Goal: Entertainment & Leisure: Consume media (video, audio)

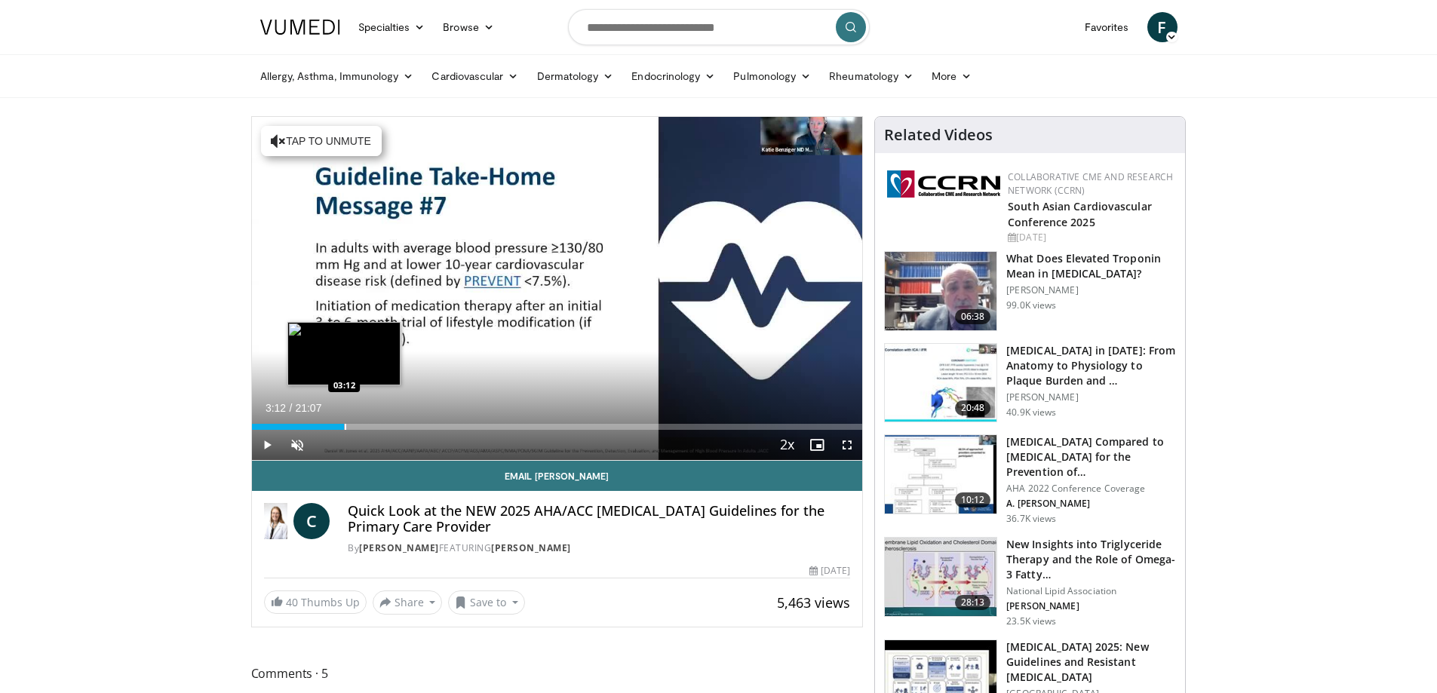
click at [344, 421] on div "Loaded : 15.65% 03:12 03:12" at bounding box center [557, 423] width 611 height 14
click at [301, 426] on div "03:27" at bounding box center [302, 427] width 100 height 6
click at [347, 429] on div "Progress Bar" at bounding box center [348, 427] width 2 height 6
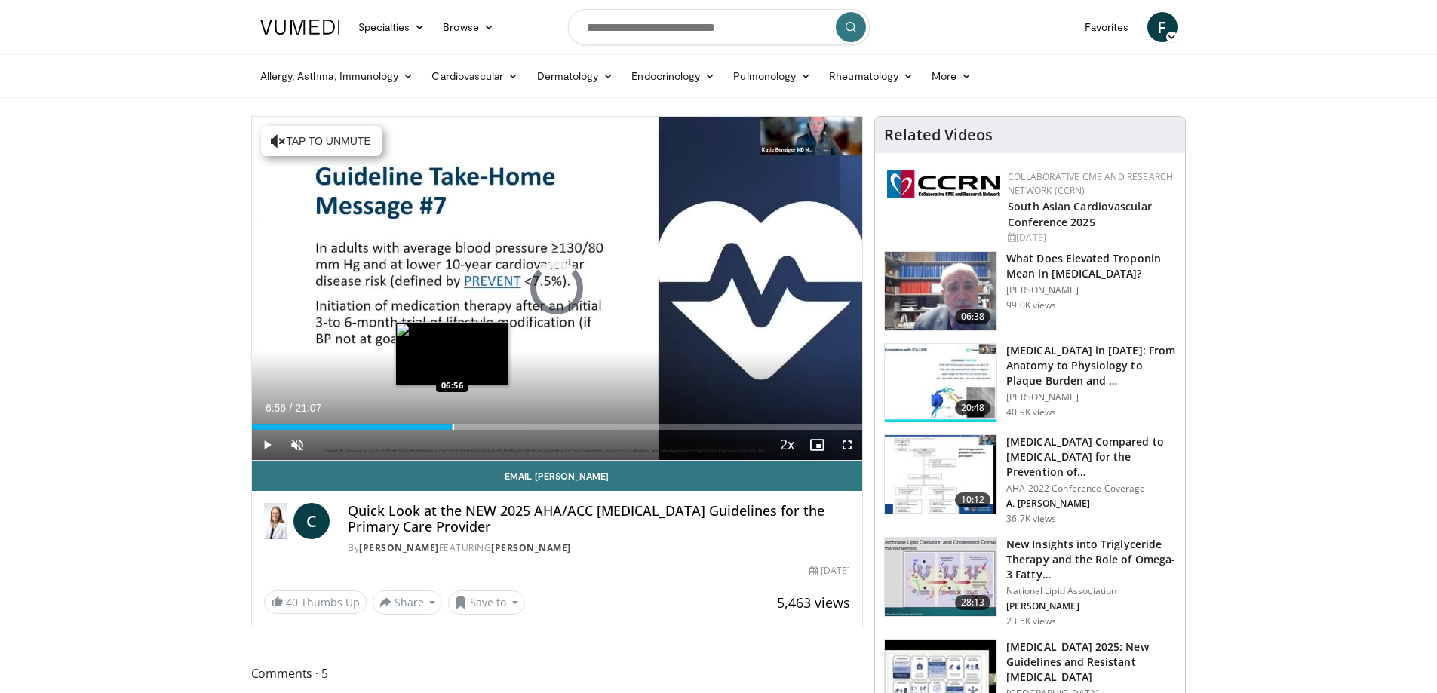
click at [453, 426] on div "Progress Bar" at bounding box center [454, 427] width 2 height 6
click at [482, 426] on div "Progress Bar" at bounding box center [483, 427] width 2 height 6
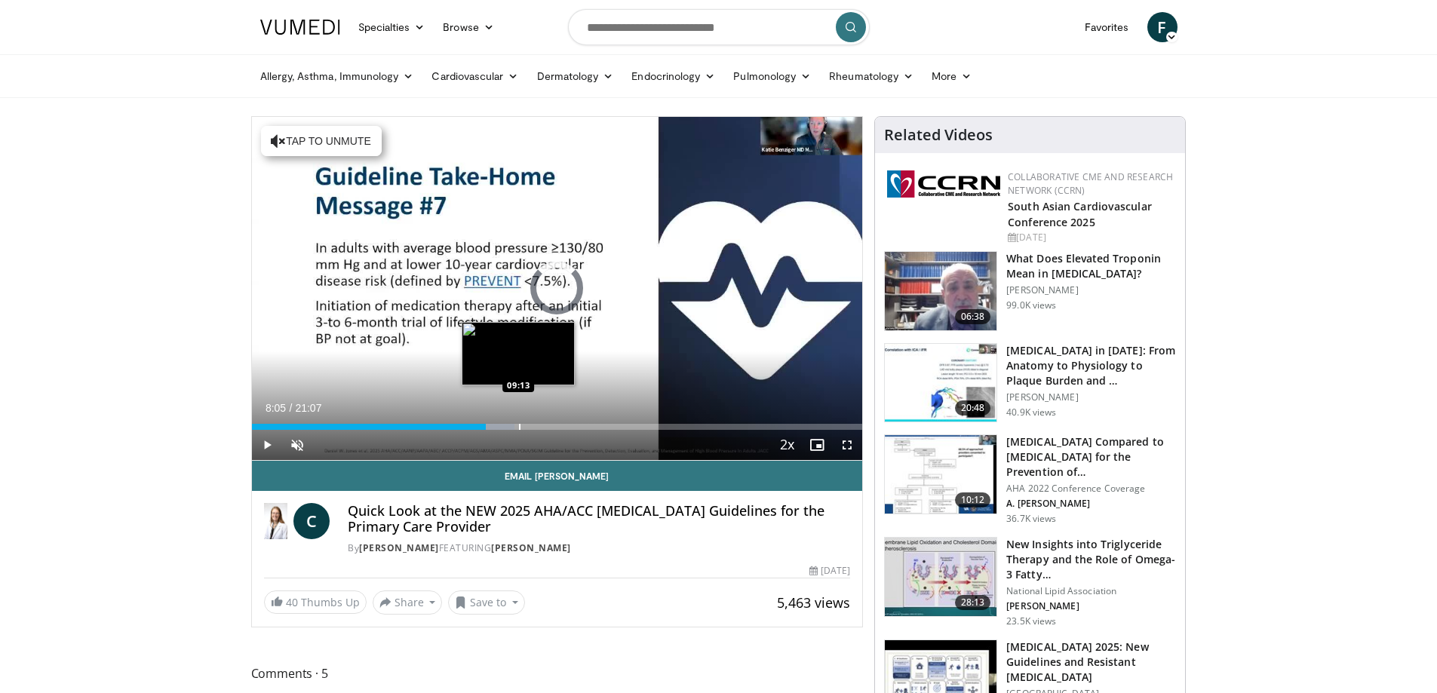
click at [520, 426] on div "Progress Bar" at bounding box center [520, 427] width 2 height 6
click at [547, 425] on div "Progress Bar" at bounding box center [548, 427] width 2 height 6
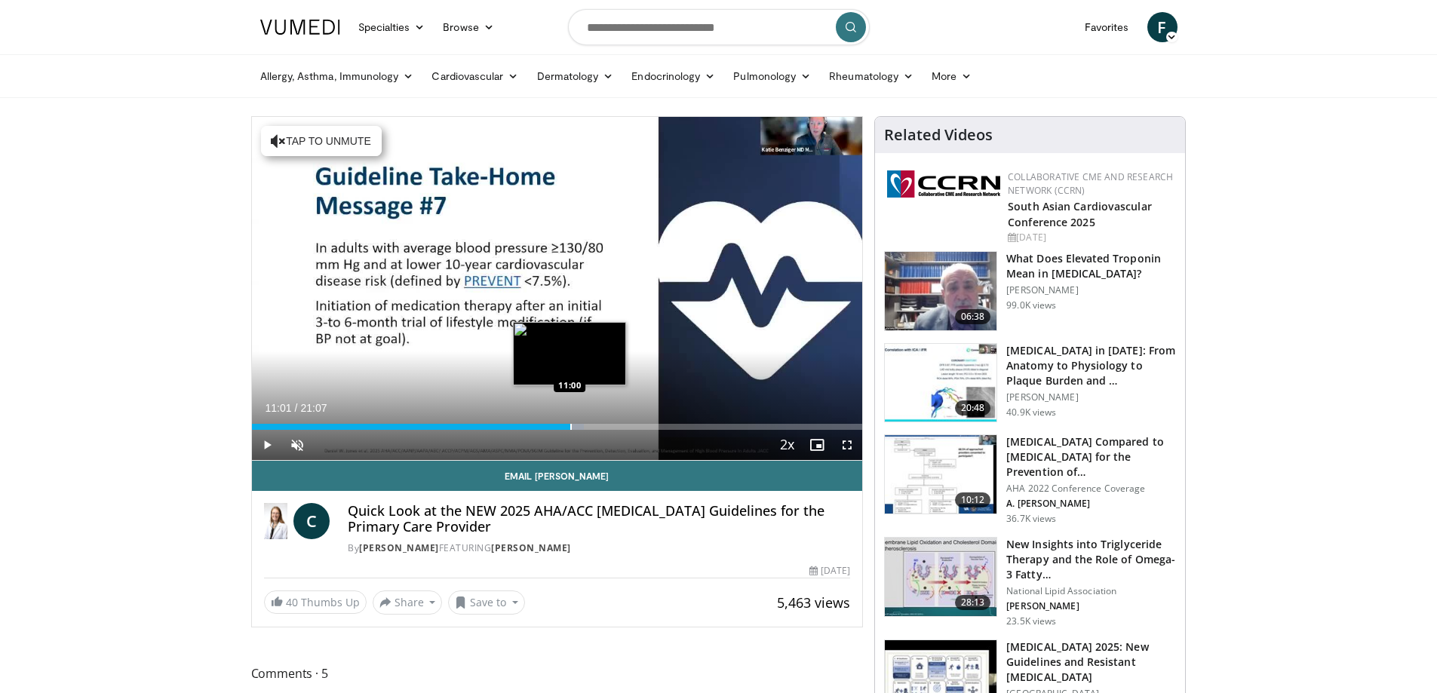
click at [570, 428] on div "Progress Bar" at bounding box center [571, 427] width 2 height 6
click at [622, 421] on div "Loaded : 62.35% 12:48 12:46" at bounding box center [557, 423] width 611 height 14
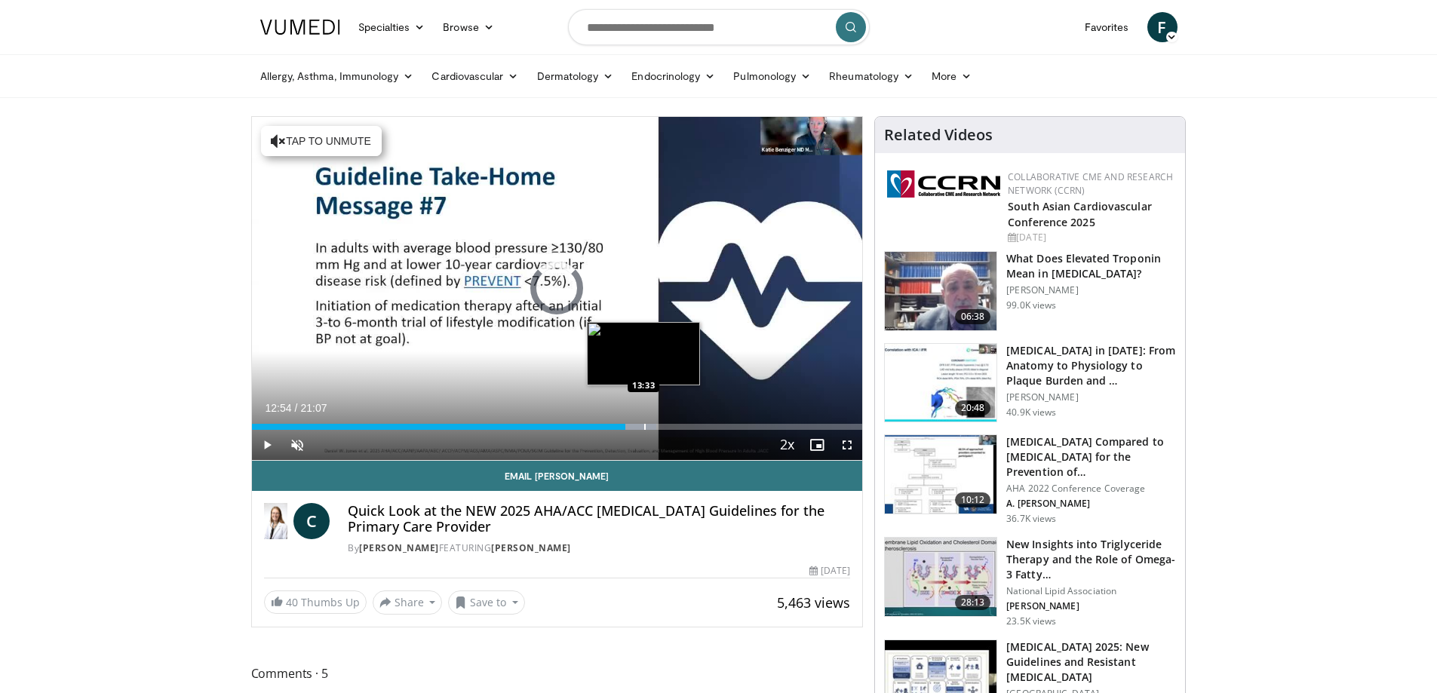
click at [644, 424] on div "Progress Bar" at bounding box center [645, 427] width 2 height 6
click at [681, 426] on div "Progress Bar" at bounding box center [682, 427] width 2 height 6
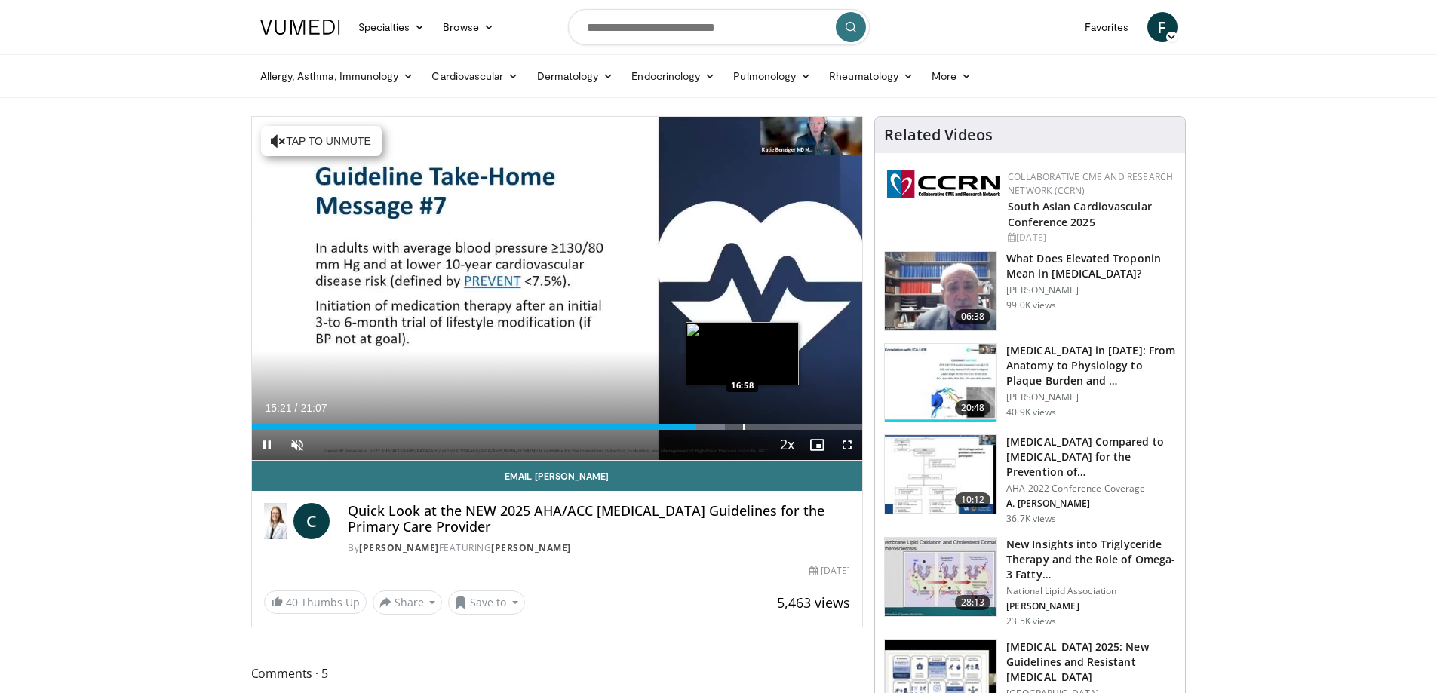
click at [743, 426] on div "Progress Bar" at bounding box center [744, 427] width 2 height 6
click at [780, 428] on div "Progress Bar" at bounding box center [781, 427] width 2 height 6
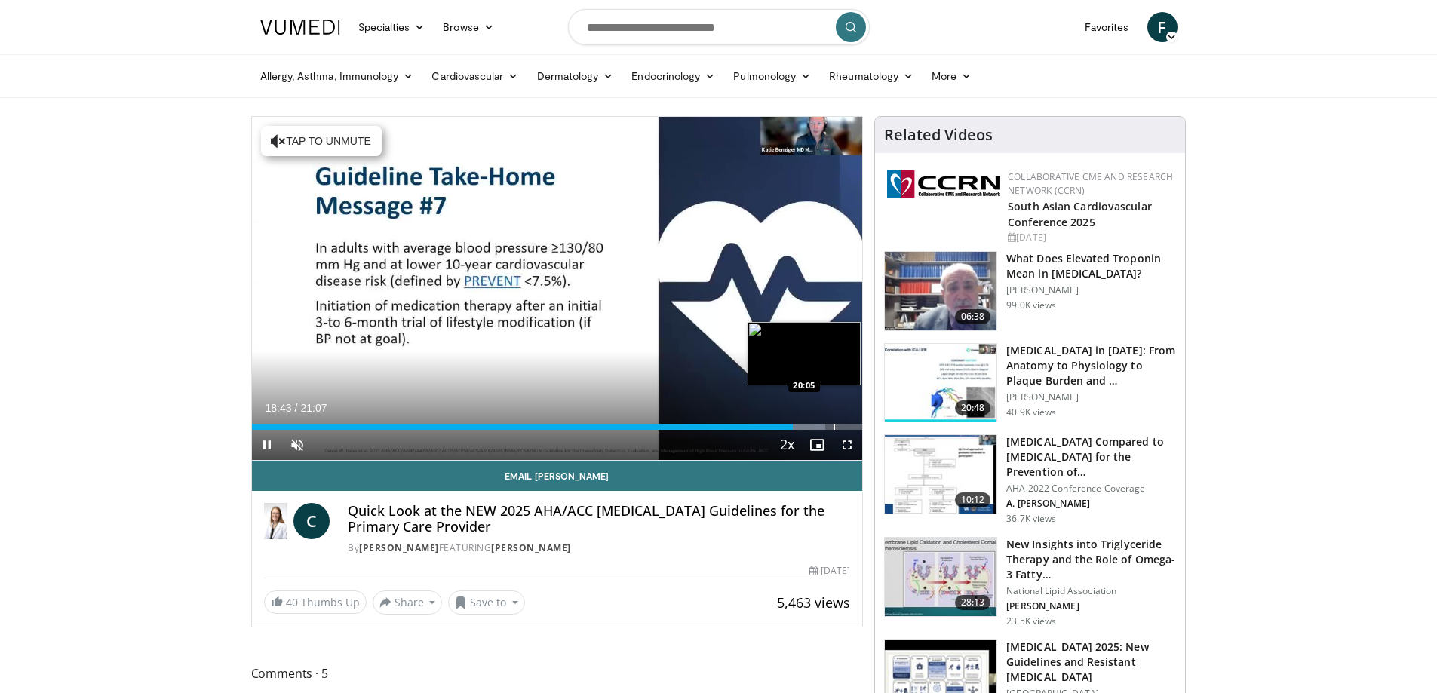
click at [836, 427] on div "Loaded : 93.92% 18:43 20:05" at bounding box center [557, 427] width 611 height 6
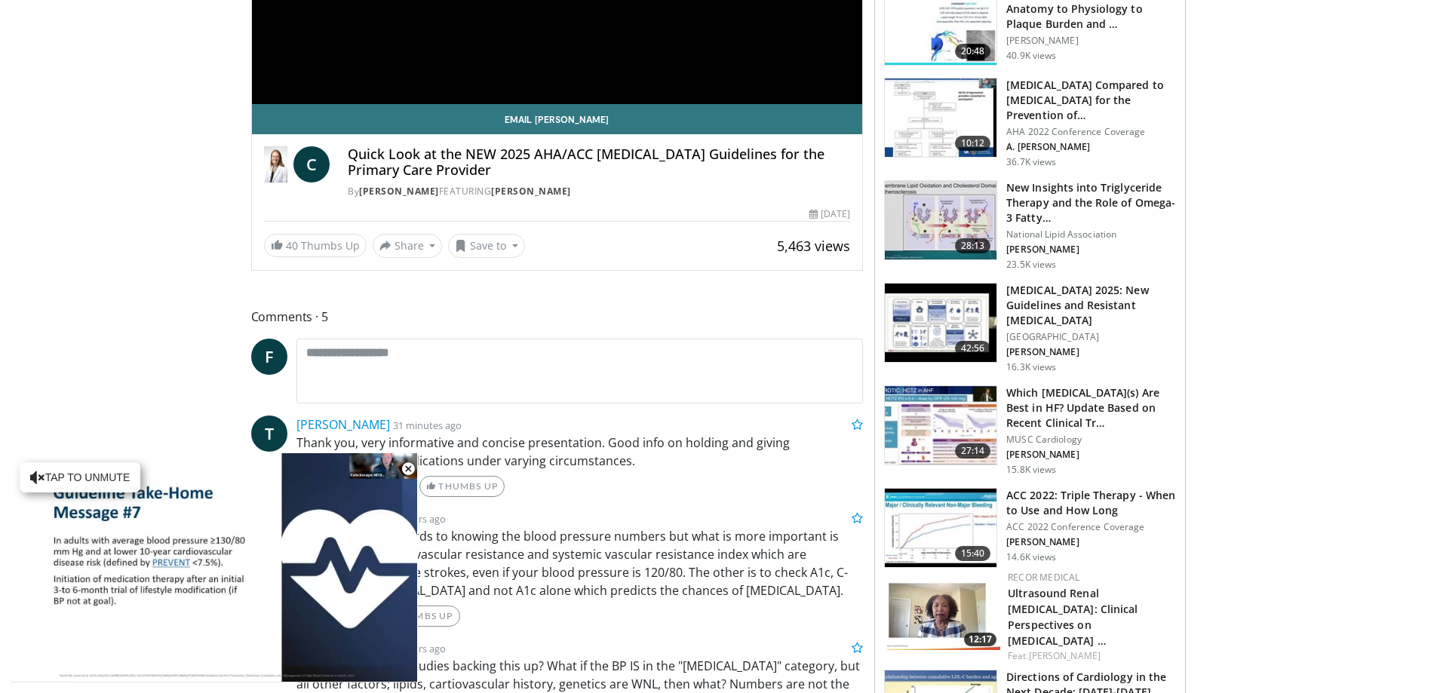
scroll to position [528, 0]
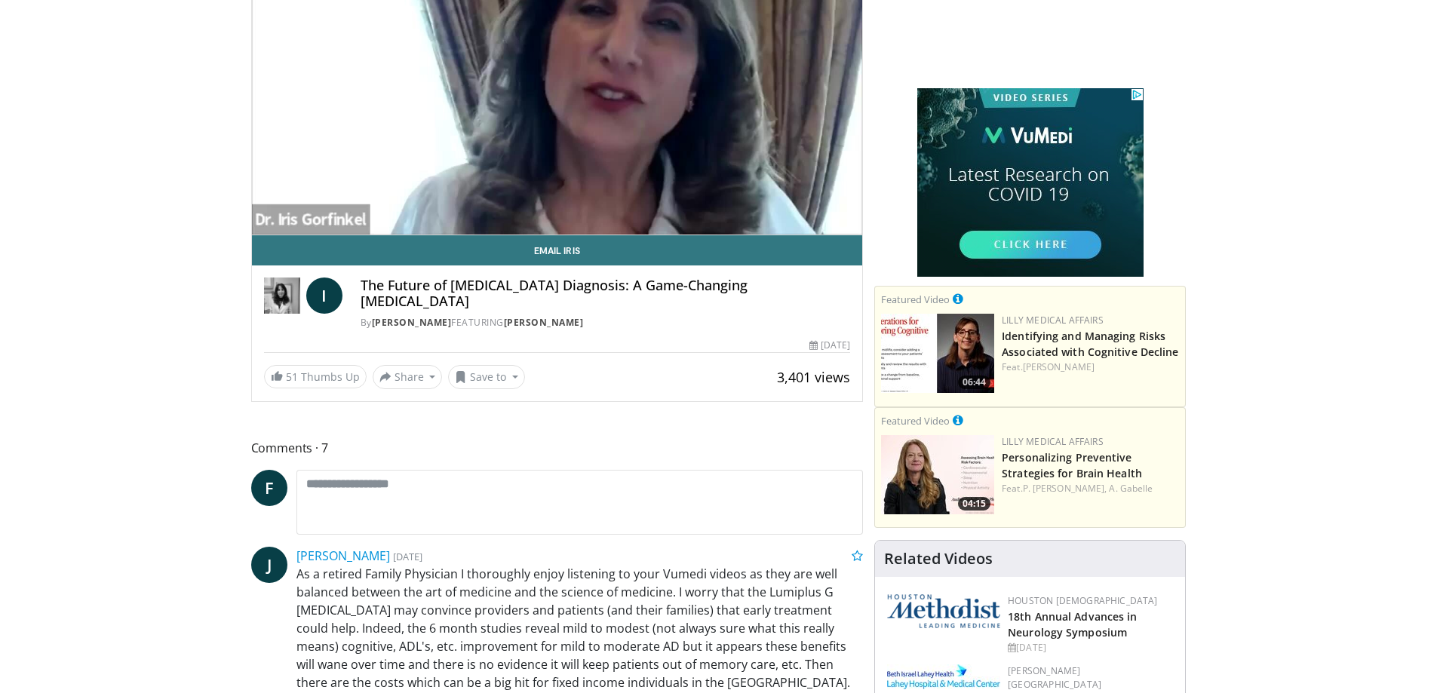
scroll to position [226, 0]
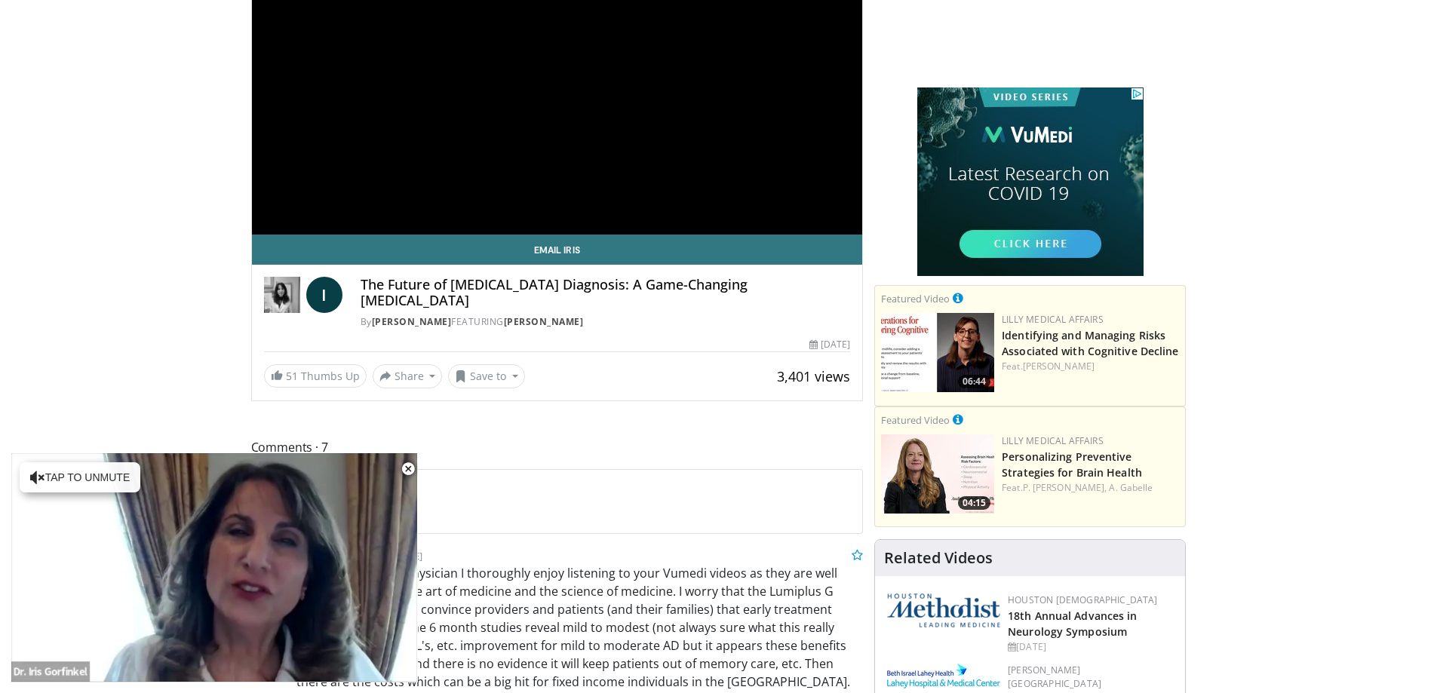
drag, startPoint x: 158, startPoint y: 306, endPoint x: 174, endPoint y: 319, distance: 20.4
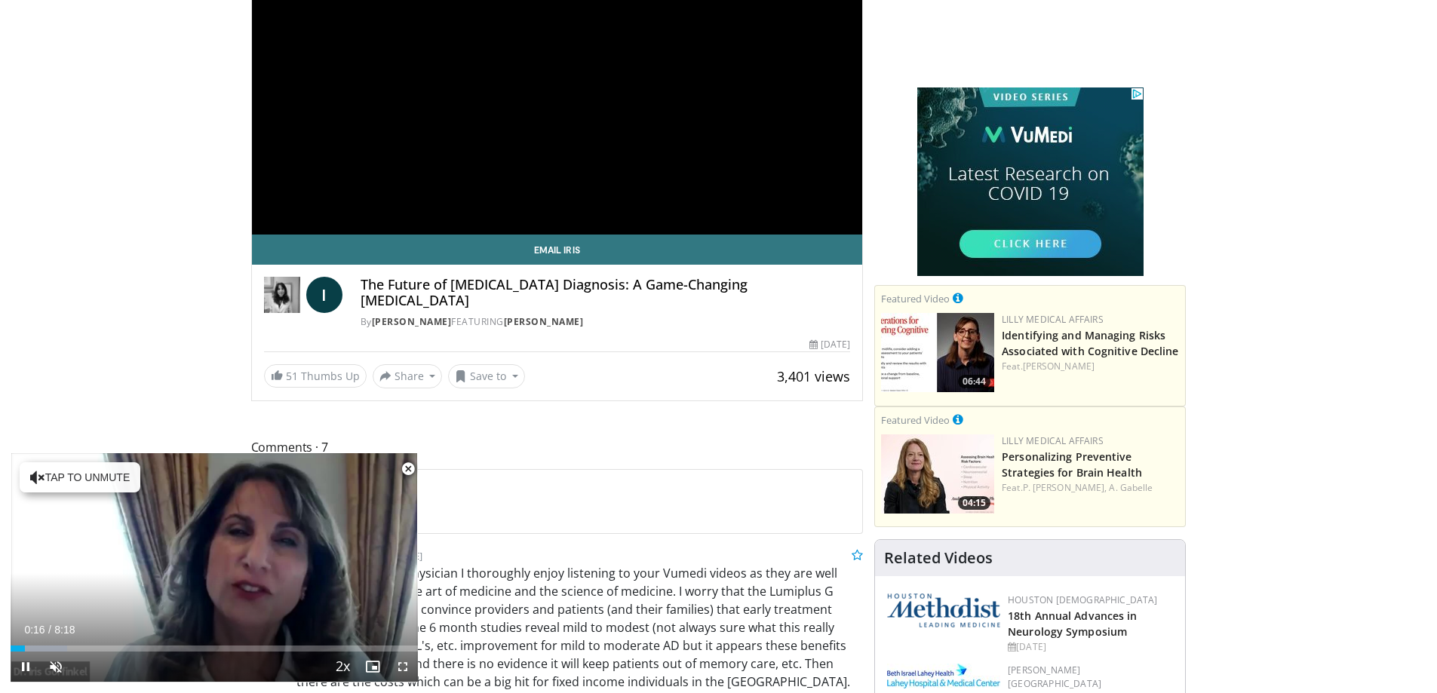
click at [410, 464] on span "Video Player" at bounding box center [408, 469] width 30 height 30
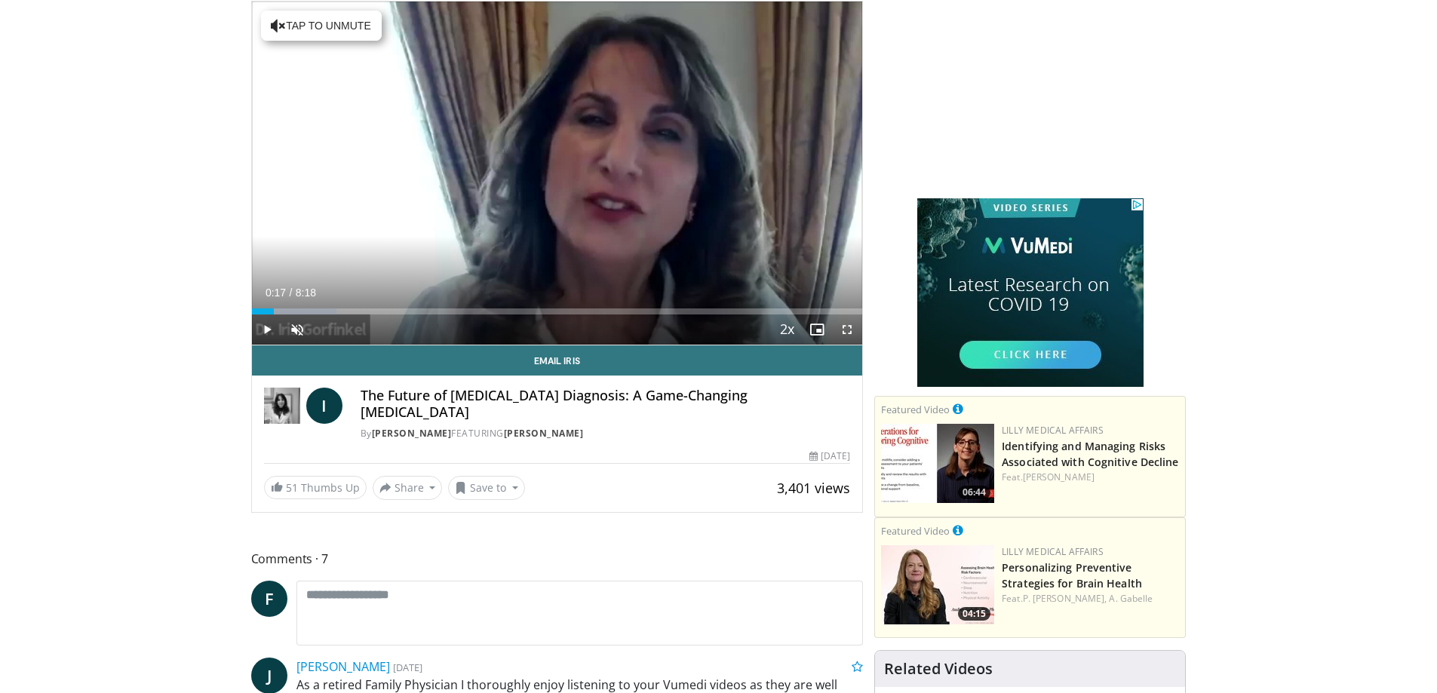
scroll to position [0, 0]
